Goal: Transaction & Acquisition: Obtain resource

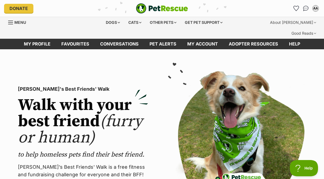
click at [136, 23] on div "Cats" at bounding box center [134, 22] width 21 height 11
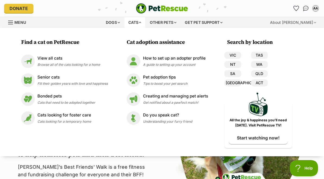
click at [235, 54] on link "VIC" at bounding box center [232, 55] width 17 height 7
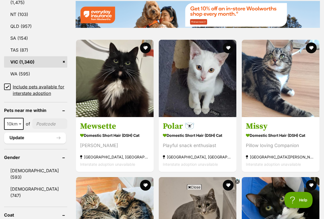
scroll to position [350, 0]
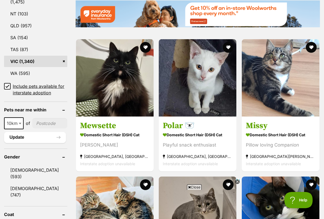
click at [93, 121] on h3 "Mewsette" at bounding box center [114, 126] width 69 height 10
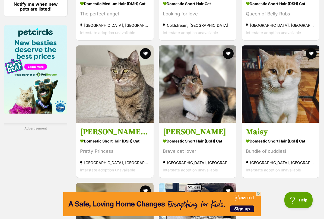
scroll to position [0, 0]
click at [269, 145] on strong "Domestic Short Hair (DSH) Cat" at bounding box center [279, 141] width 69 height 8
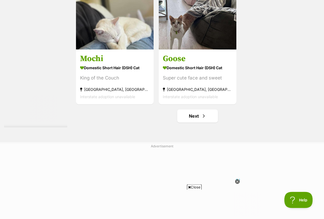
scroll to position [1105, 0]
click at [200, 123] on link "Next" at bounding box center [197, 116] width 41 height 13
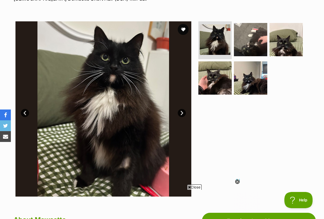
scroll to position [75, 0]
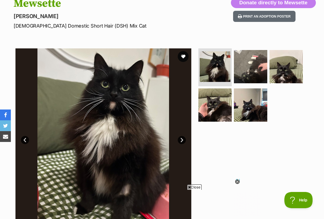
click at [244, 98] on img at bounding box center [250, 105] width 33 height 33
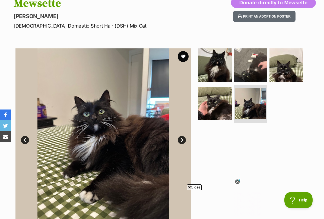
click at [286, 50] on img at bounding box center [285, 64] width 33 height 33
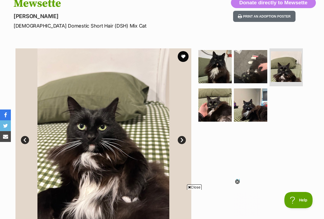
click at [238, 179] on icon at bounding box center [237, 182] width 5 height 5
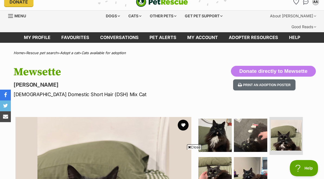
scroll to position [0, 0]
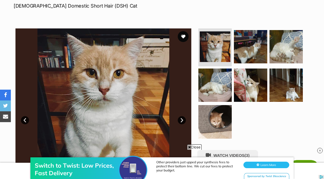
click at [257, 38] on img at bounding box center [250, 46] width 33 height 33
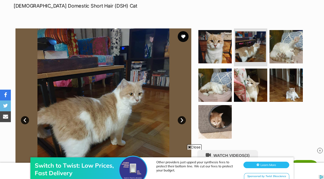
click at [266, 69] on img at bounding box center [250, 85] width 33 height 33
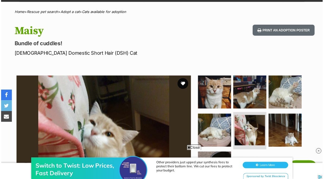
scroll to position [48, 0]
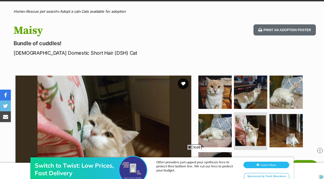
click at [227, 80] on img at bounding box center [214, 92] width 33 height 33
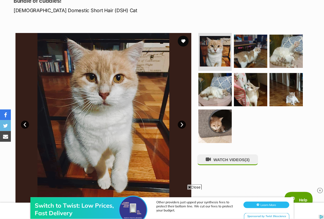
scroll to position [90, 0]
click at [290, 84] on img at bounding box center [285, 89] width 33 height 33
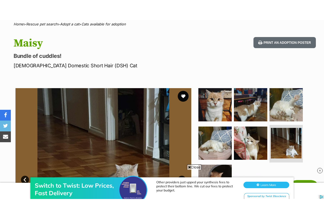
scroll to position [55, 0]
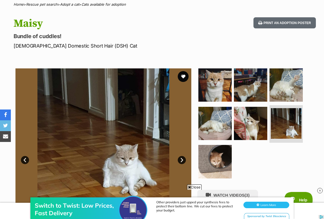
click at [290, 69] on img at bounding box center [285, 85] width 33 height 33
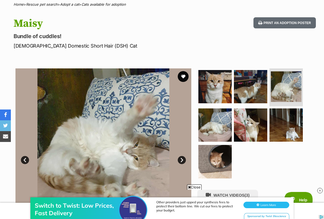
scroll to position [0, 0]
click at [258, 89] on img at bounding box center [250, 86] width 33 height 33
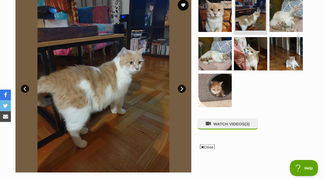
scroll to position [119, 0]
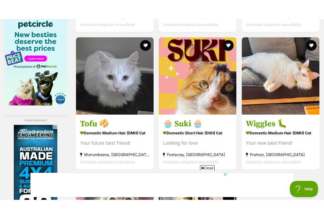
scroll to position [929, 0]
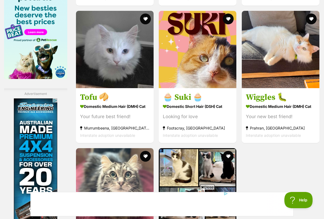
click at [279, 103] on h3 "Wiggles 🐛" at bounding box center [279, 97] width 69 height 10
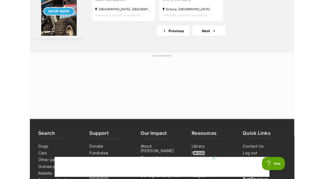
scroll to position [1183, 0]
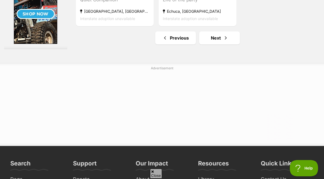
click at [214, 44] on link "Next" at bounding box center [219, 37] width 41 height 13
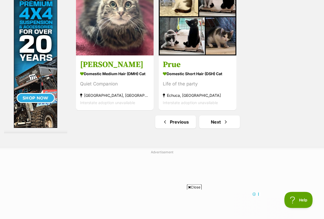
scroll to position [1099, 0]
click at [177, 129] on link "Previous" at bounding box center [175, 122] width 41 height 13
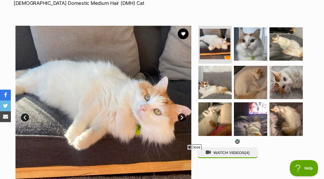
scroll to position [92, 0]
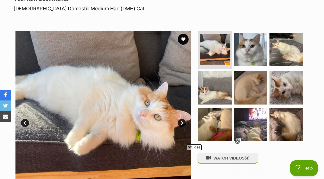
click at [218, 81] on img at bounding box center [214, 87] width 33 height 33
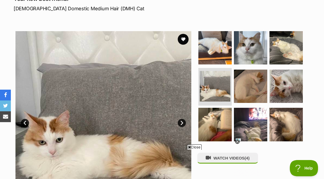
click at [260, 41] on img at bounding box center [250, 47] width 33 height 33
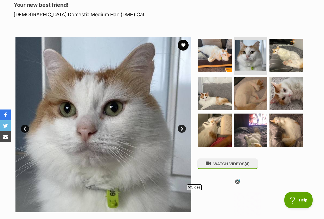
scroll to position [86, 0]
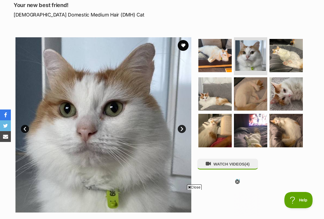
click at [289, 50] on img at bounding box center [285, 55] width 33 height 33
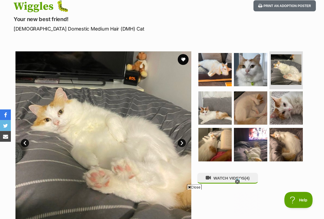
scroll to position [72, 0]
click at [238, 179] on icon at bounding box center [237, 182] width 5 height 5
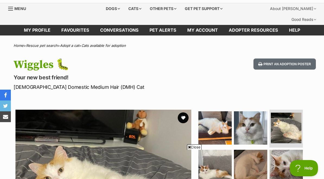
scroll to position [0, 0]
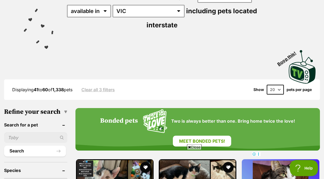
scroll to position [91, 0]
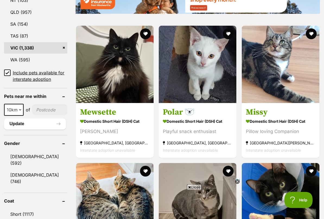
scroll to position [363, 0]
click at [99, 107] on h3 "Mewsette" at bounding box center [114, 112] width 69 height 10
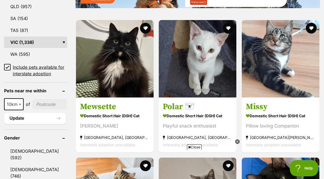
scroll to position [0, 0]
click at [256, 102] on h3 "Missy" at bounding box center [279, 107] width 69 height 10
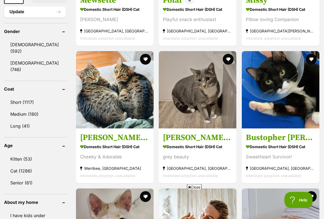
scroll to position [475, 0]
click at [173, 133] on h3 "[PERSON_NAME] **2nd Chance Cat Rescue**" at bounding box center [197, 138] width 69 height 10
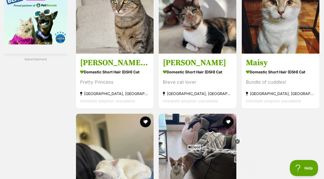
scroll to position [963, 0]
click at [257, 68] on h3 "Maisy" at bounding box center [279, 62] width 69 height 10
click at [83, 68] on h3 "Cleo 🎀" at bounding box center [114, 62] width 69 height 10
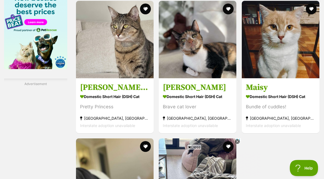
scroll to position [939, 0]
click at [258, 92] on h3 "Maisy" at bounding box center [279, 87] width 69 height 10
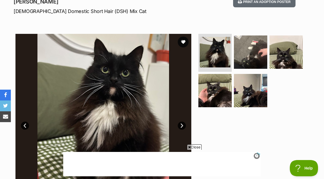
scroll to position [89, 0]
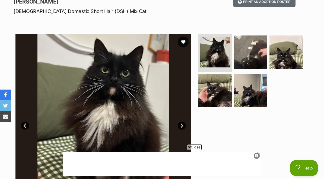
click at [197, 147] on span "Close" at bounding box center [194, 146] width 15 height 5
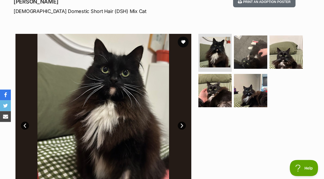
scroll to position [90, 0]
click at [284, 43] on img at bounding box center [285, 51] width 33 height 33
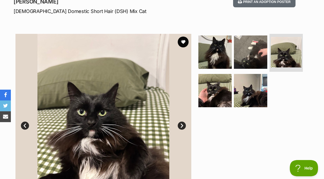
click at [178, 122] on link "Next" at bounding box center [181, 126] width 8 height 8
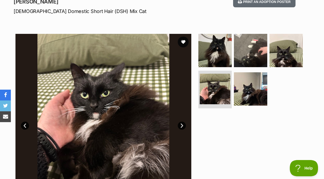
click at [180, 122] on link "Next" at bounding box center [181, 126] width 8 height 8
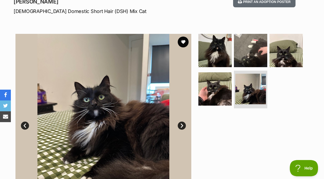
click at [248, 80] on img at bounding box center [250, 89] width 31 height 31
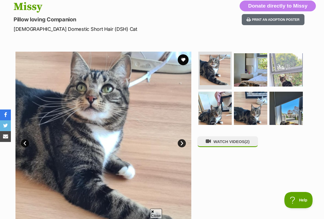
click at [258, 96] on img at bounding box center [250, 108] width 33 height 33
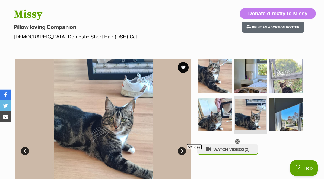
scroll to position [24, 0]
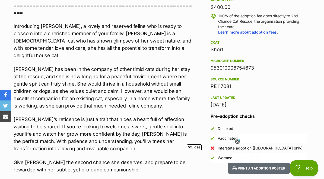
scroll to position [423, 0]
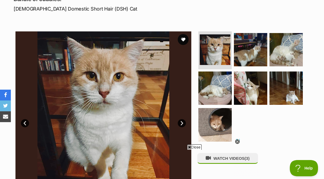
scroll to position [92, 0]
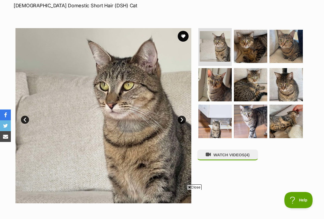
click at [257, 77] on img at bounding box center [250, 84] width 33 height 33
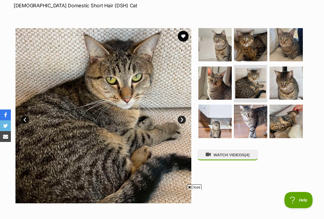
click at [287, 34] on img at bounding box center [285, 44] width 33 height 33
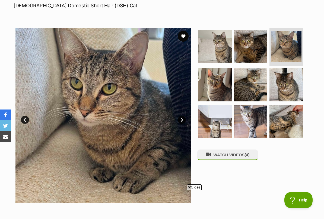
click at [222, 105] on img at bounding box center [214, 121] width 33 height 33
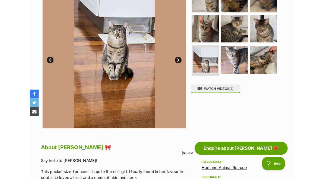
scroll to position [141, 0]
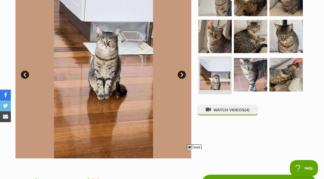
click at [290, 58] on img at bounding box center [285, 74] width 33 height 33
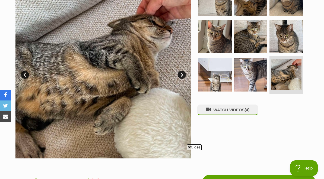
click at [292, 28] on img at bounding box center [285, 36] width 33 height 33
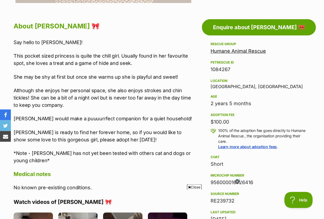
scroll to position [296, 0]
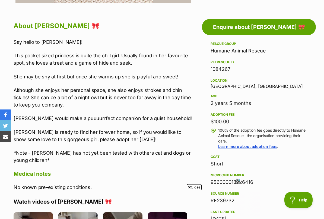
click at [238, 179] on icon at bounding box center [237, 182] width 5 height 5
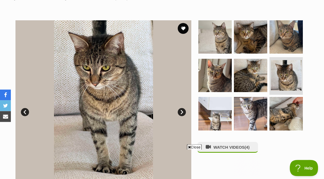
scroll to position [0, 0]
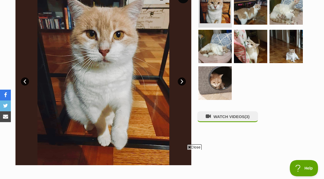
click at [213, 66] on img at bounding box center [214, 82] width 33 height 33
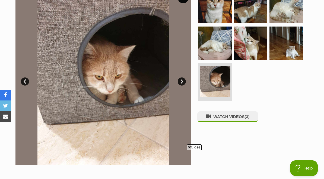
click at [229, 42] on img at bounding box center [214, 43] width 33 height 33
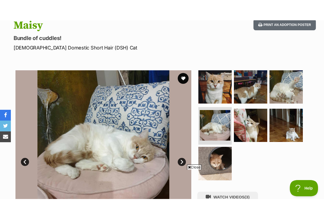
scroll to position [65, 0]
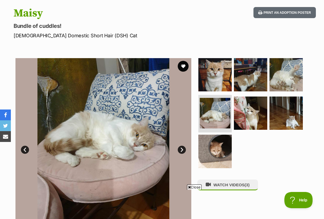
click at [258, 101] on img at bounding box center [250, 113] width 33 height 33
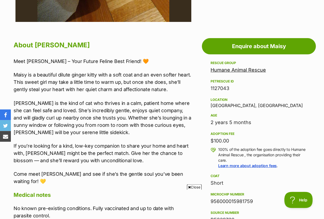
scroll to position [298, 0]
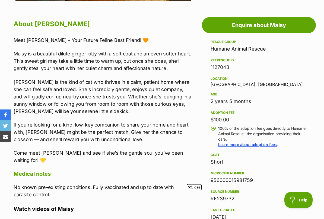
click at [296, 17] on link "Enquire about Maisy" at bounding box center [259, 25] width 114 height 16
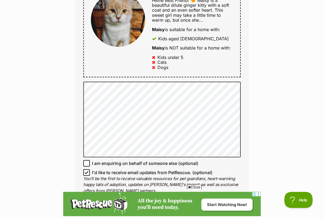
scroll to position [321, 0]
click at [286, 55] on div "Enquire about Maisy Want to increase your chances of a successful enquiry? Upda…" at bounding box center [162, 97] width 324 height 717
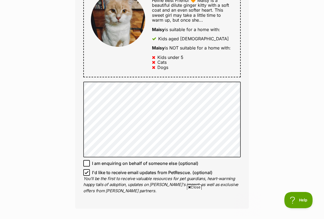
scroll to position [0, 0]
